Goal: Use online tool/utility: Utilize a website feature to perform a specific function

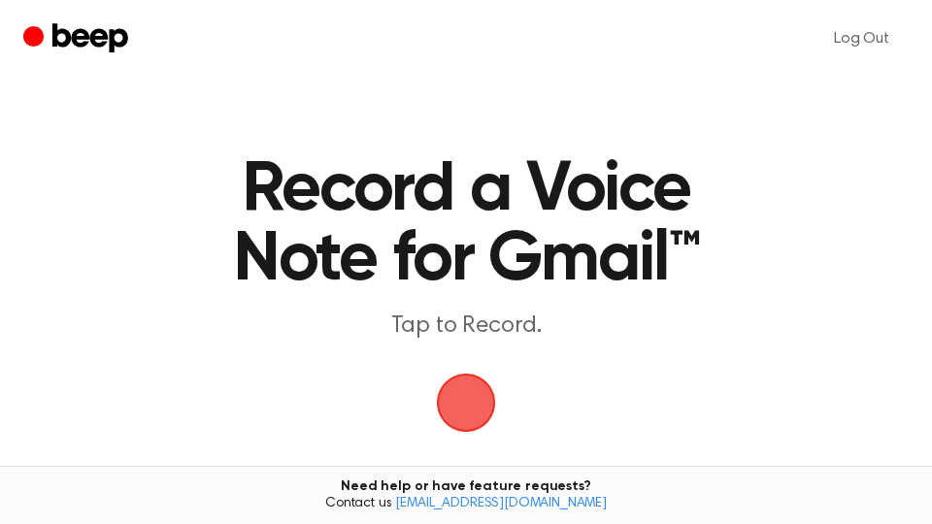
drag, startPoint x: 0, startPoint y: 0, endPoint x: 508, endPoint y: 276, distance: 578.0
click at [462, 408] on span "button" at bounding box center [466, 403] width 59 height 59
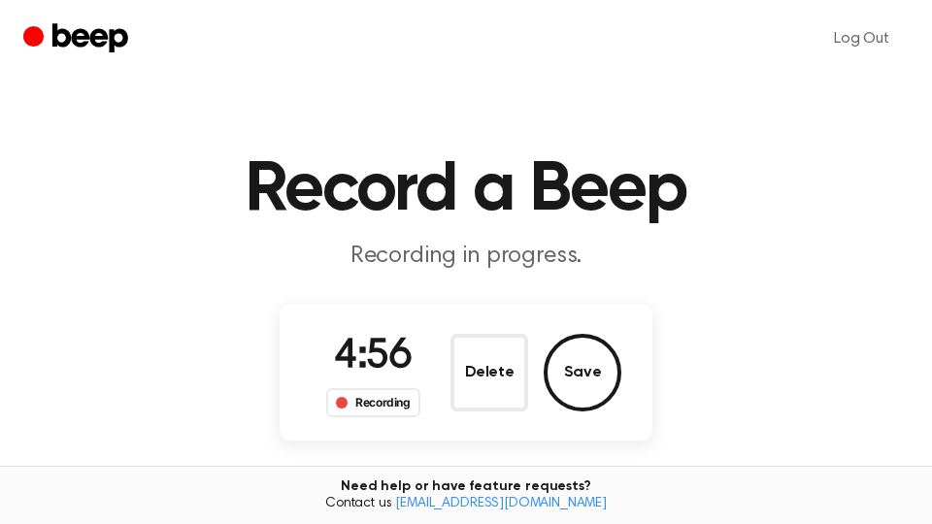
click at [598, 376] on button "Save" at bounding box center [583, 373] width 78 height 78
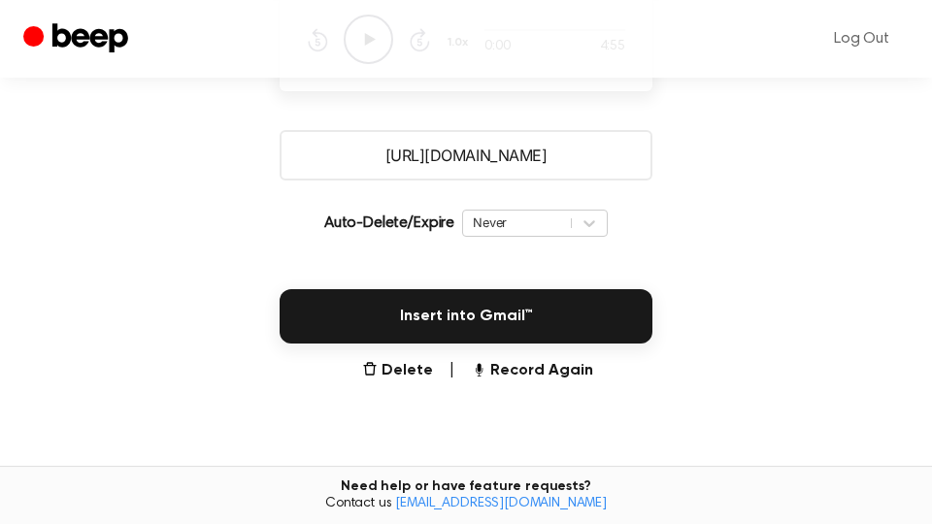
scroll to position [515, 0]
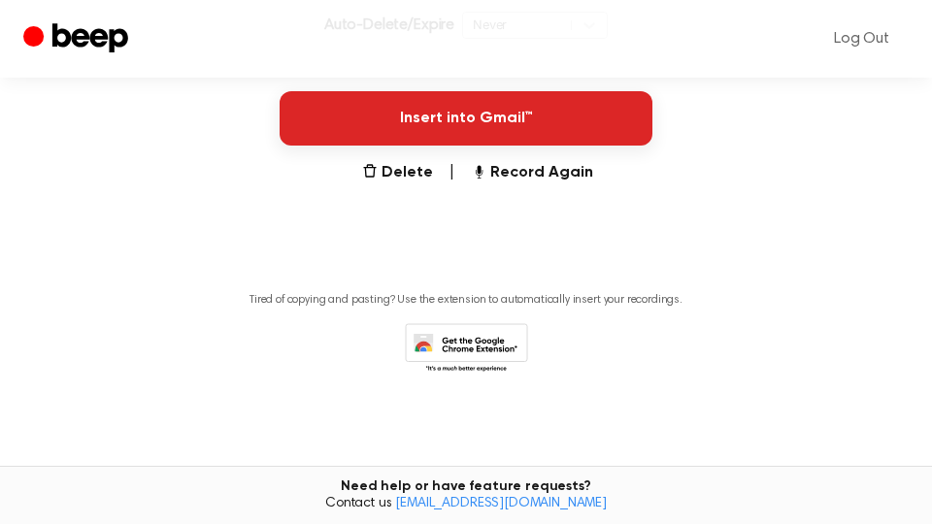
click at [586, 129] on button "Insert into Gmail™" at bounding box center [466, 118] width 373 height 54
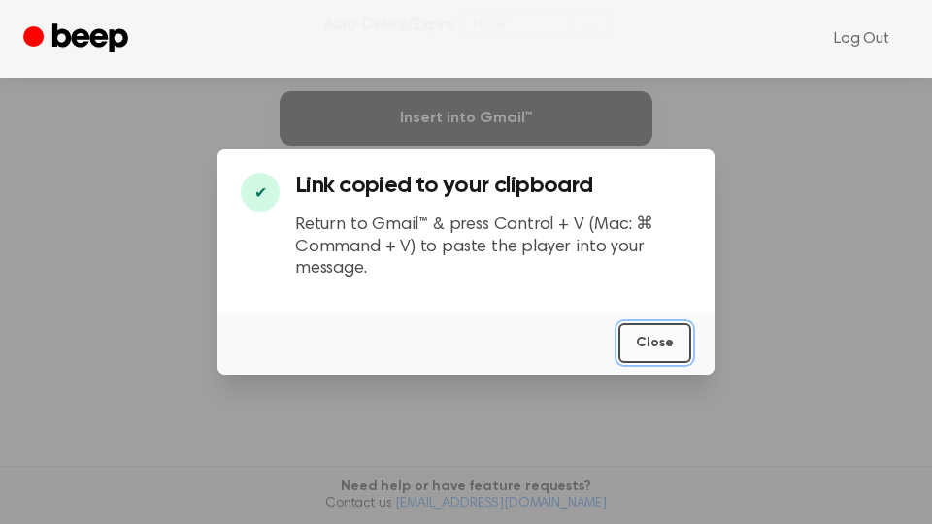
click at [652, 340] on button "Close" at bounding box center [655, 343] width 73 height 40
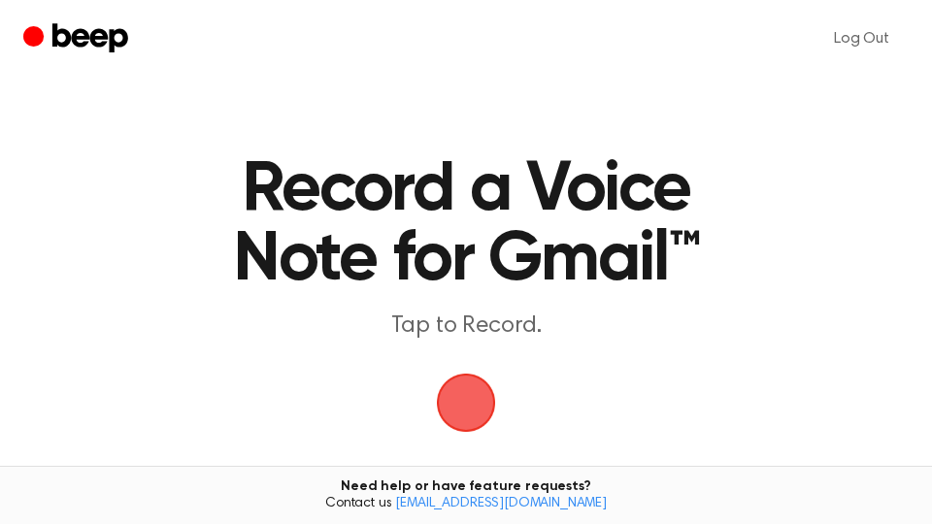
click at [474, 397] on span "button" at bounding box center [466, 403] width 70 height 70
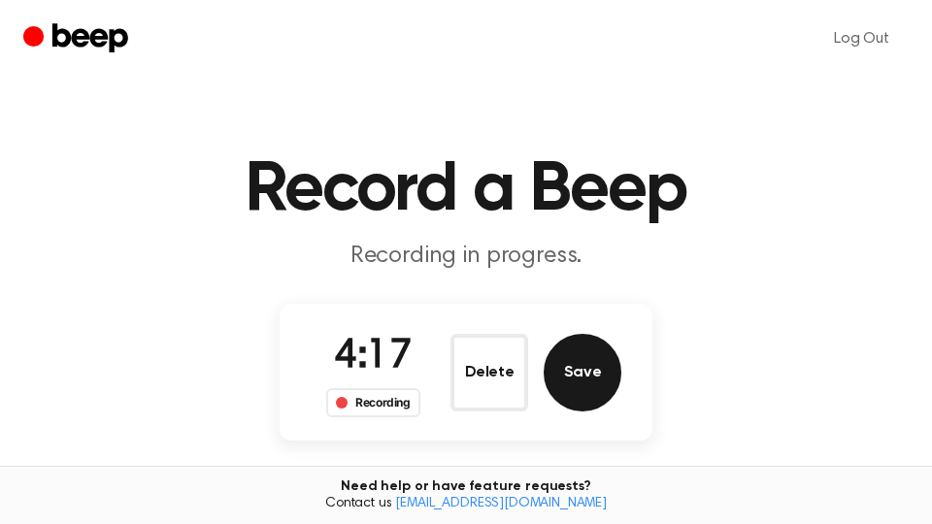
click at [593, 373] on button "Save" at bounding box center [583, 373] width 78 height 78
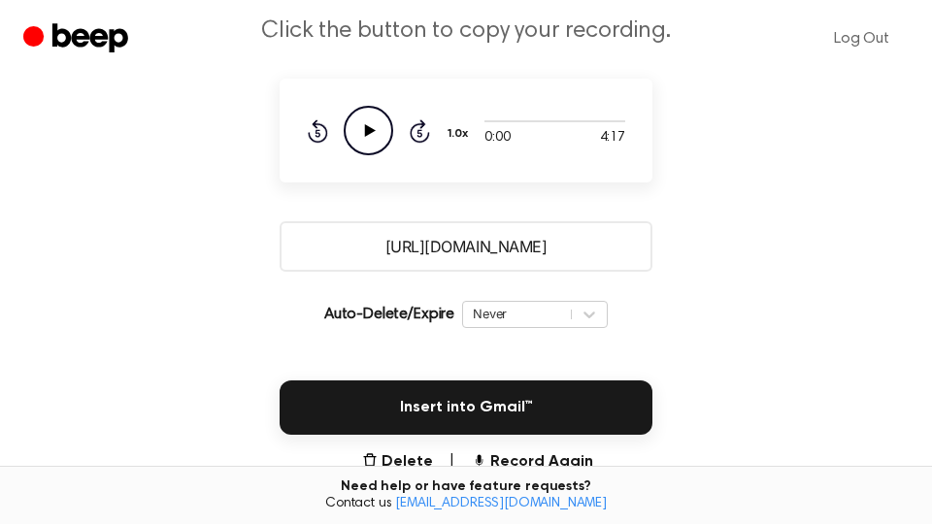
scroll to position [330, 0]
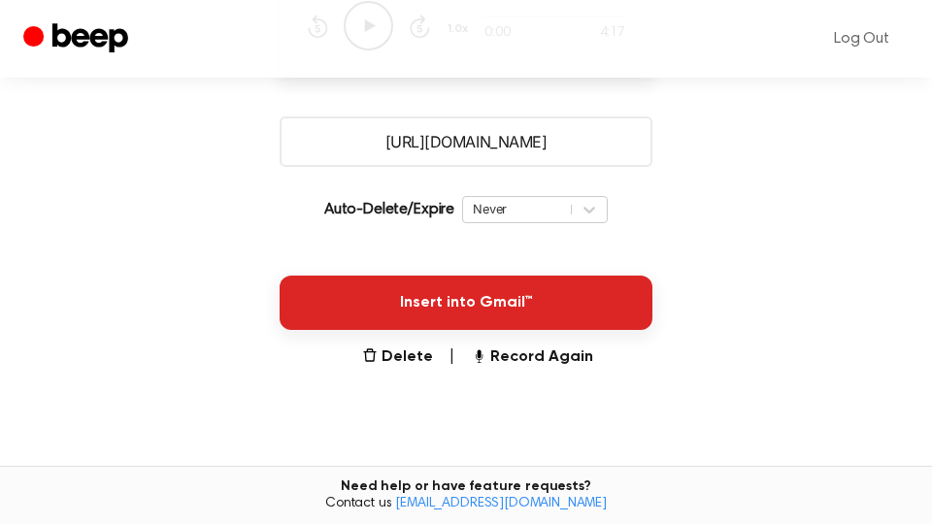
click at [617, 310] on button "Insert into Gmail™" at bounding box center [466, 303] width 373 height 54
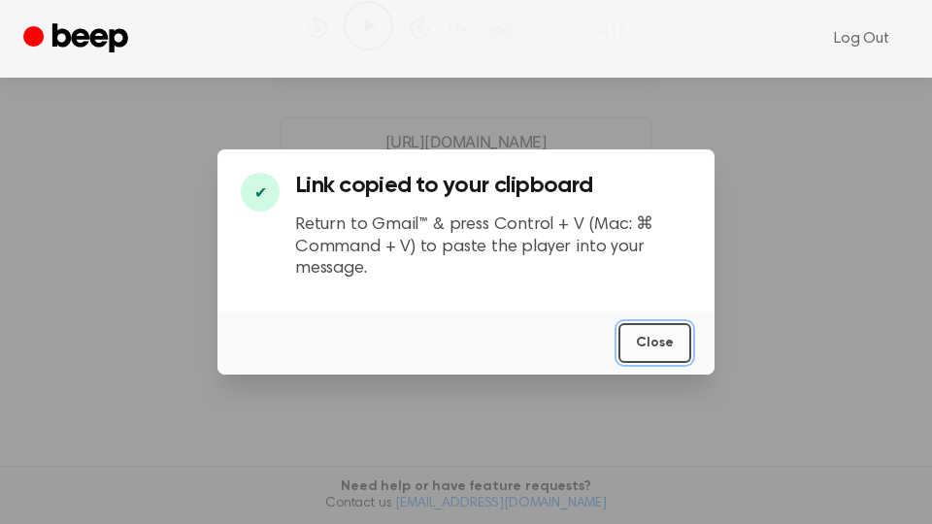
click at [671, 347] on button "Close" at bounding box center [655, 343] width 73 height 40
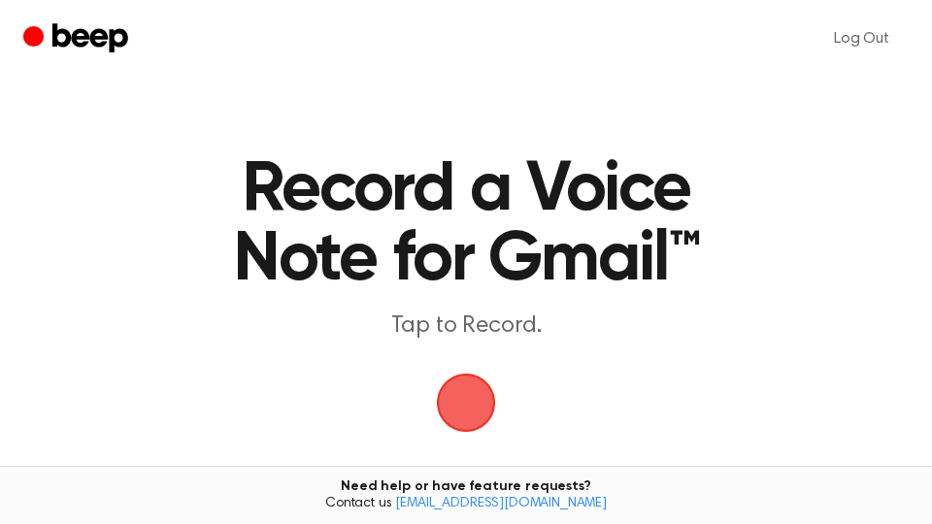
click at [487, 396] on span "button" at bounding box center [466, 403] width 82 height 82
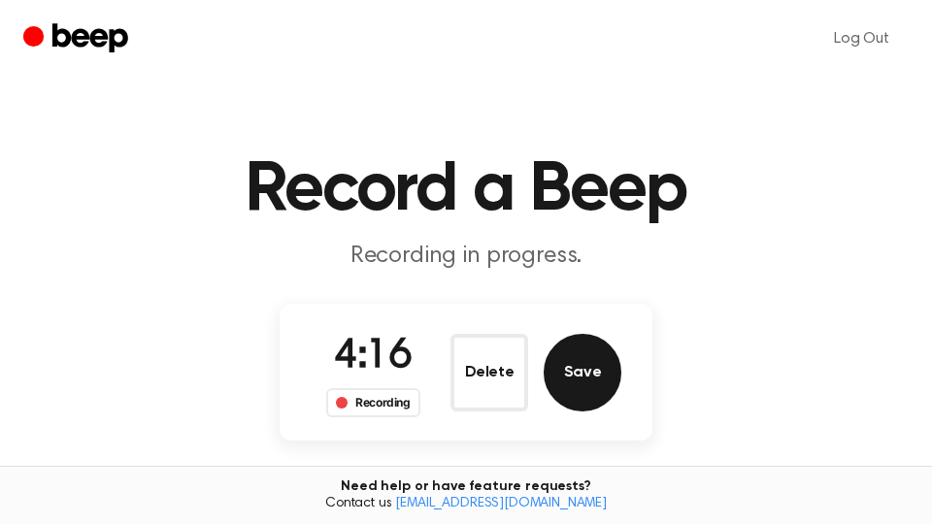
click at [587, 361] on button "Save" at bounding box center [583, 373] width 78 height 78
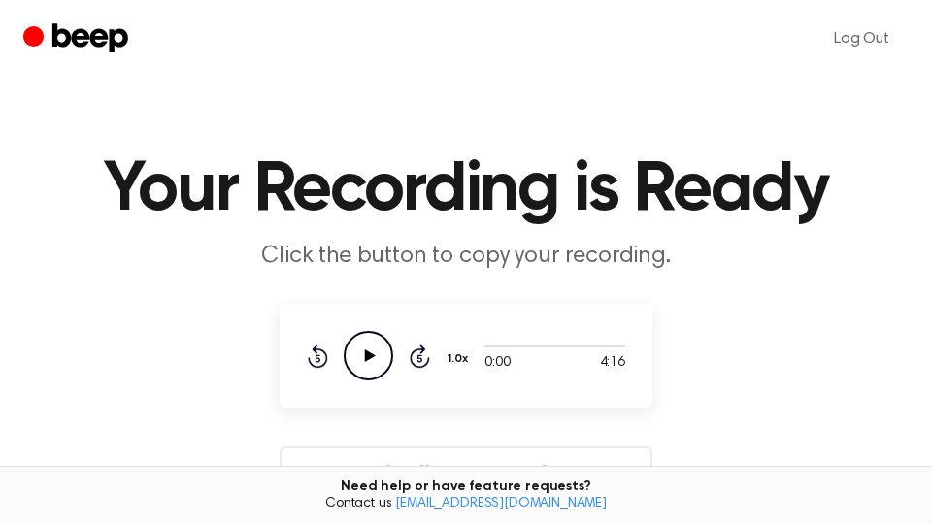
click at [359, 355] on icon "Play Audio" at bounding box center [369, 356] width 50 height 50
click at [369, 359] on icon "Pause Audio" at bounding box center [369, 356] width 50 height 50
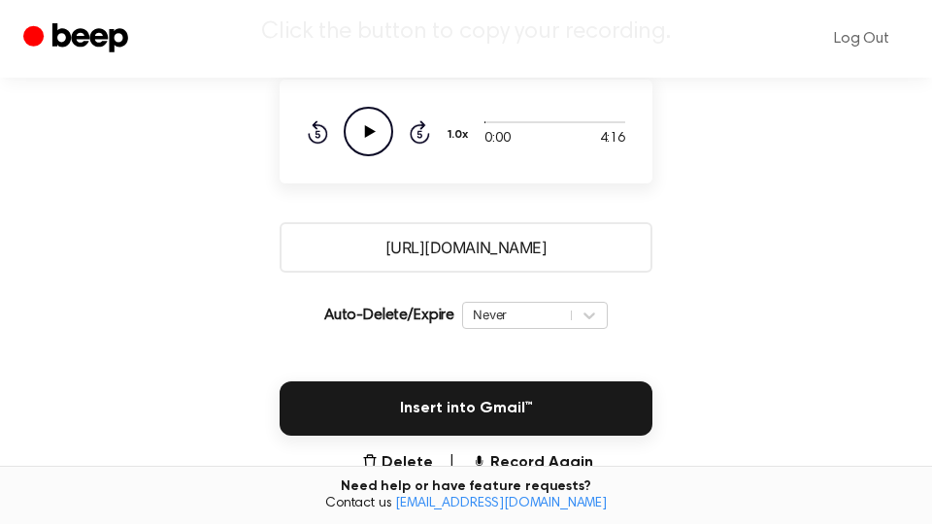
scroll to position [330, 0]
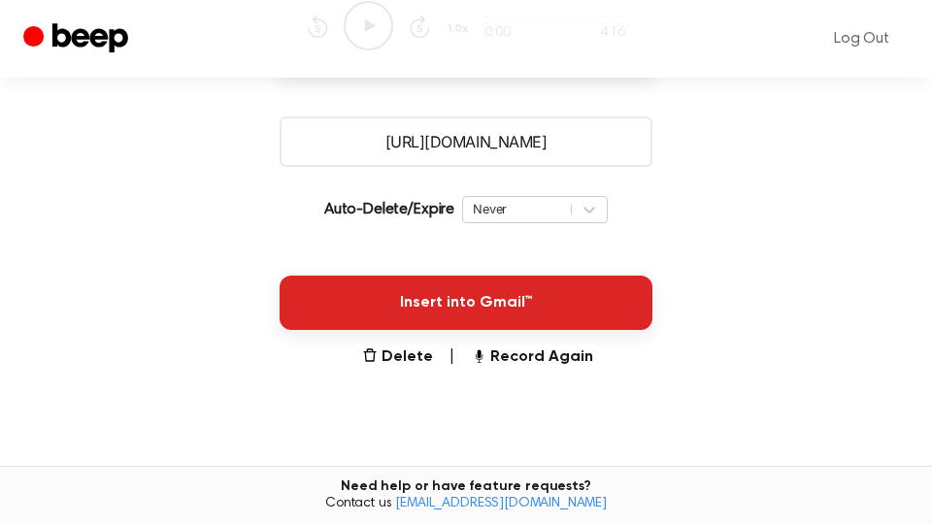
click at [512, 309] on button "Insert into Gmail™" at bounding box center [466, 303] width 373 height 54
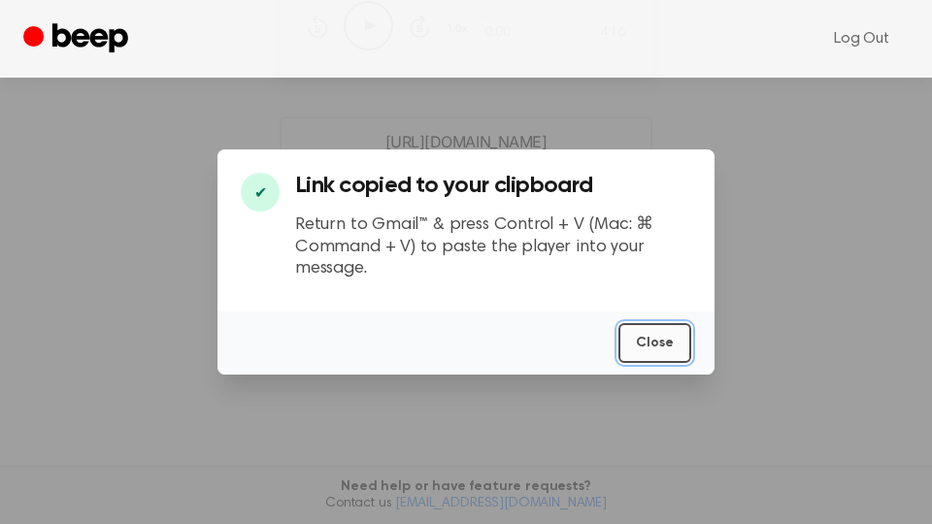
click at [661, 345] on button "Close" at bounding box center [655, 343] width 73 height 40
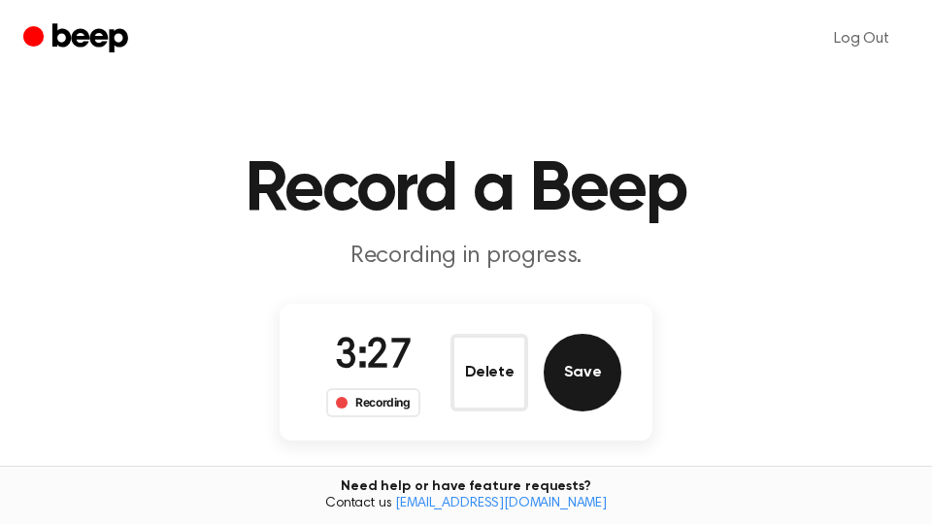
click at [603, 379] on button "Save" at bounding box center [583, 373] width 78 height 78
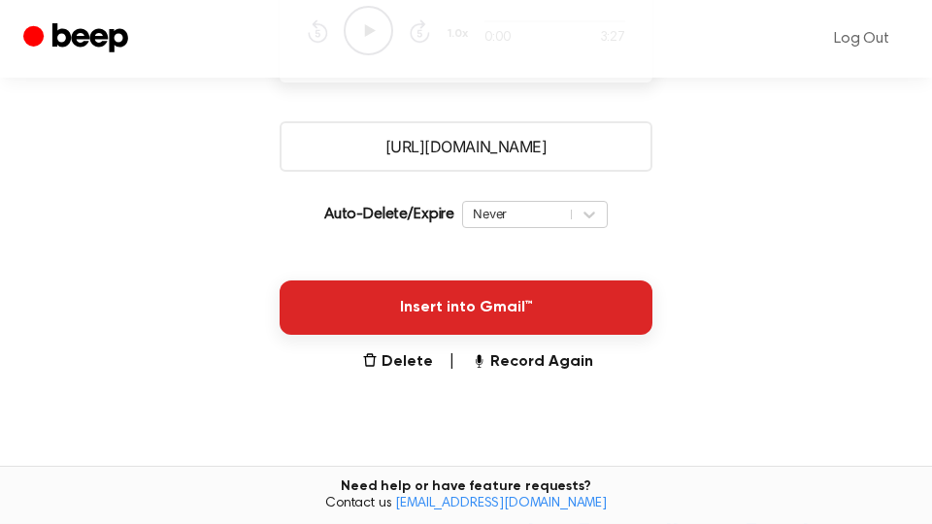
scroll to position [330, 0]
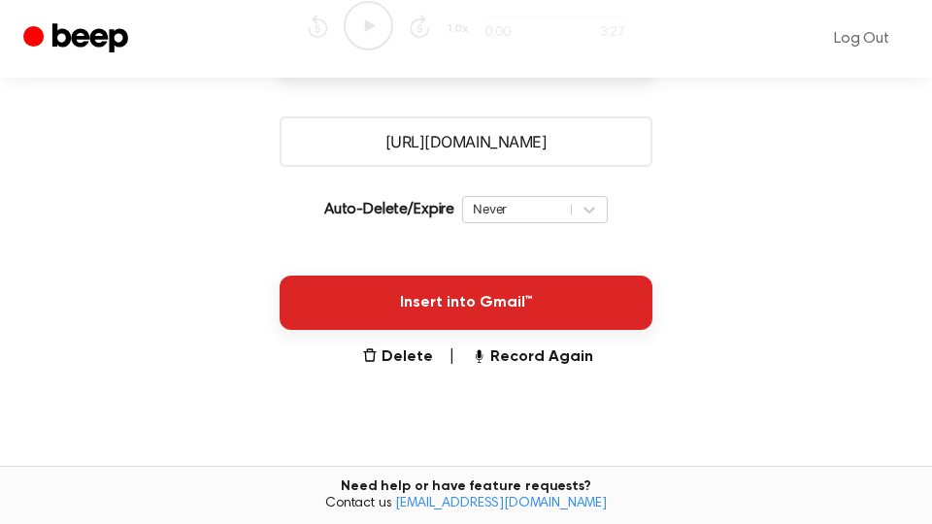
click at [591, 296] on button "Insert into Gmail™" at bounding box center [466, 303] width 373 height 54
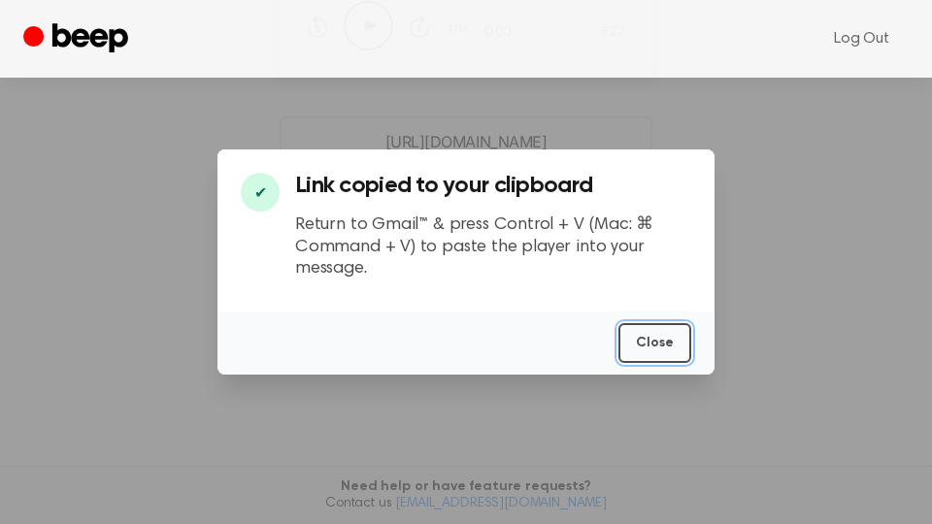
drag, startPoint x: 591, startPoint y: 296, endPoint x: 484, endPoint y: 353, distance: 121.6
click at [662, 341] on button "Close" at bounding box center [655, 343] width 73 height 40
